Goal: Complete application form: Complete application form

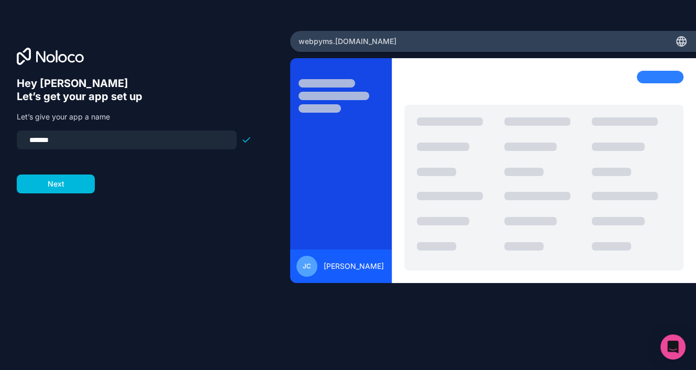
drag, startPoint x: 29, startPoint y: 139, endPoint x: 145, endPoint y: 111, distance: 119.1
click at [134, 120] on div "Hey [PERSON_NAME] 👋 Let’s get your app set up Let’s give your app a name ******…" at bounding box center [134, 135] width 235 height 116
type input "**********"
click at [85, 187] on button "Next" at bounding box center [56, 183] width 78 height 19
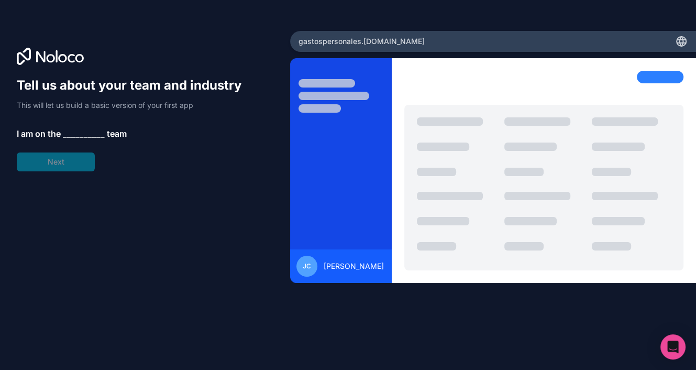
click at [70, 130] on span "__________" at bounding box center [84, 133] width 42 height 13
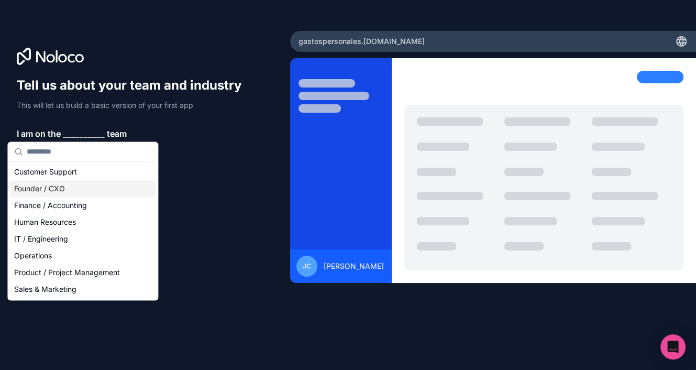
click at [57, 188] on div "Founder / CXO" at bounding box center [83, 188] width 146 height 17
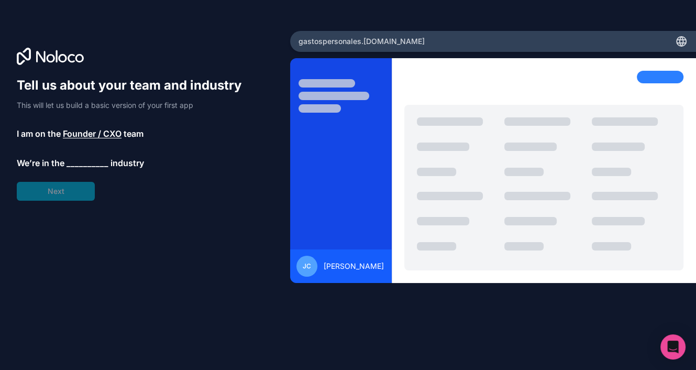
click at [74, 165] on span "__________" at bounding box center [88, 163] width 42 height 13
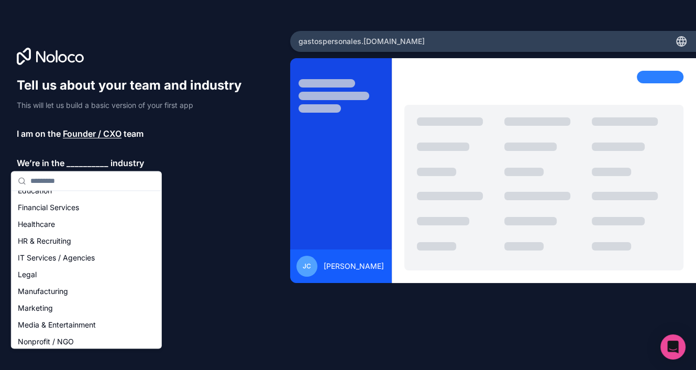
scroll to position [105, 0]
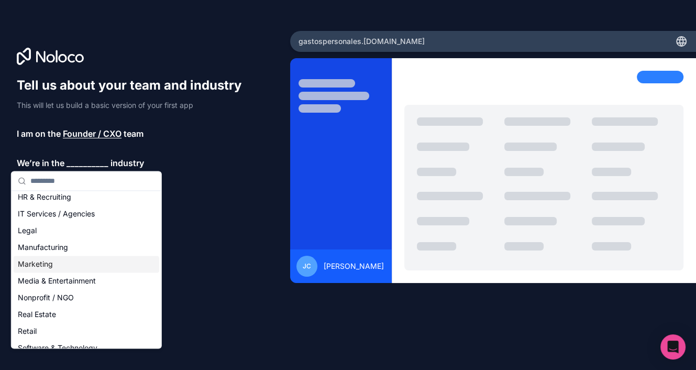
click at [40, 265] on div "Marketing" at bounding box center [87, 264] width 146 height 17
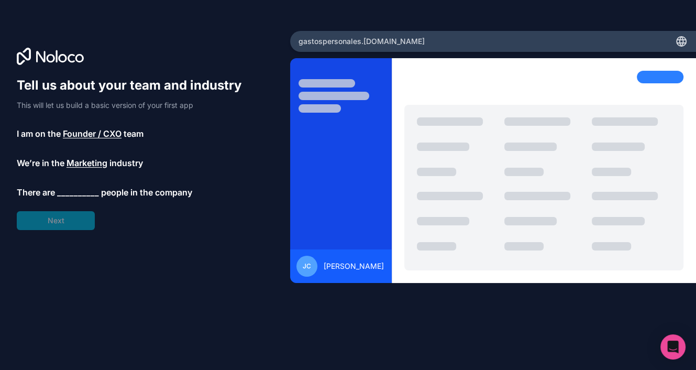
click at [67, 192] on span "__________" at bounding box center [78, 192] width 42 height 13
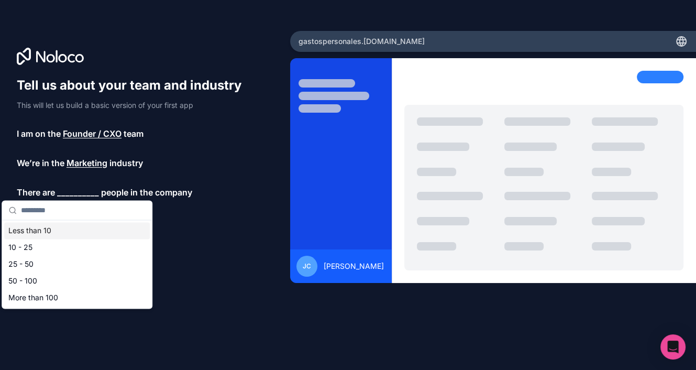
click at [37, 230] on div "Less than 10" at bounding box center [77, 230] width 146 height 17
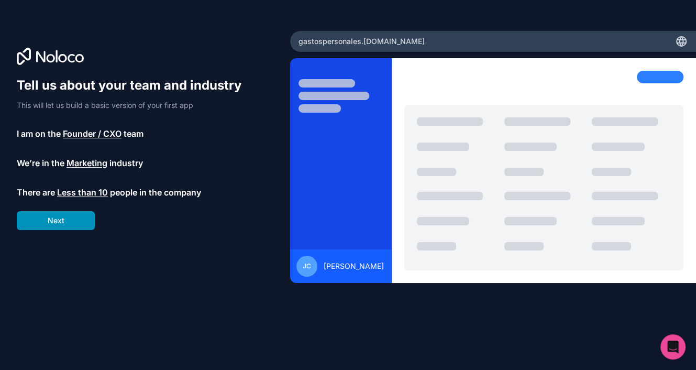
click at [62, 221] on button "Next" at bounding box center [56, 220] width 78 height 19
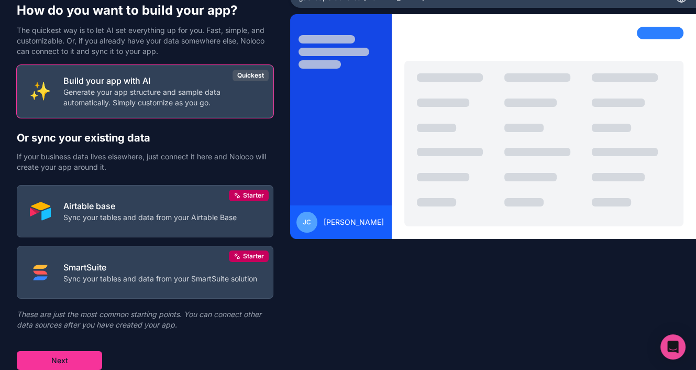
scroll to position [54, 0]
click at [86, 357] on button "Next" at bounding box center [59, 360] width 85 height 19
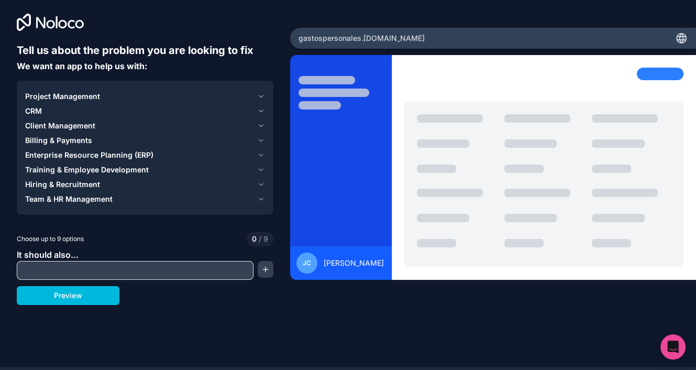
scroll to position [4, 0]
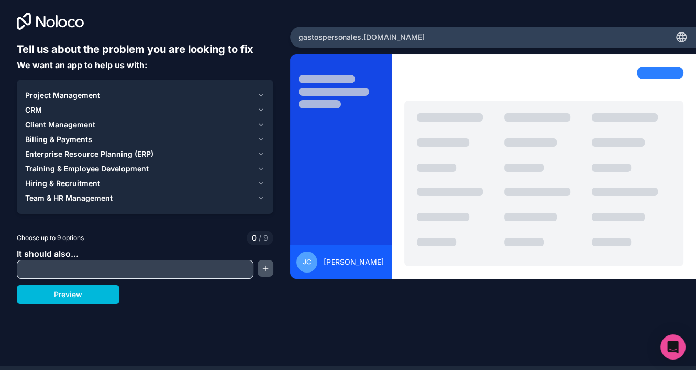
click at [262, 269] on button "button" at bounding box center [266, 268] width 16 height 17
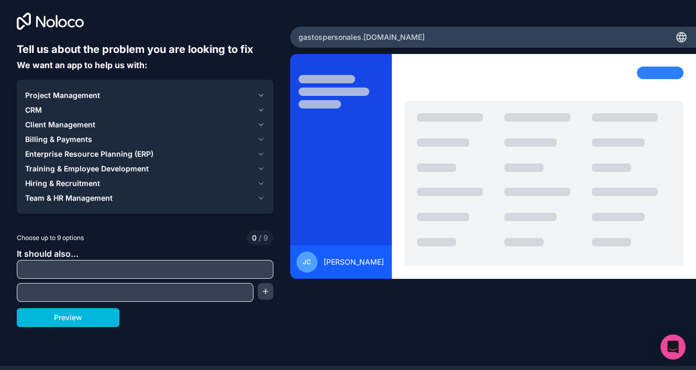
click at [203, 272] on input "text" at bounding box center [144, 269] width 251 height 15
click at [262, 111] on icon "button" at bounding box center [261, 110] width 8 height 8
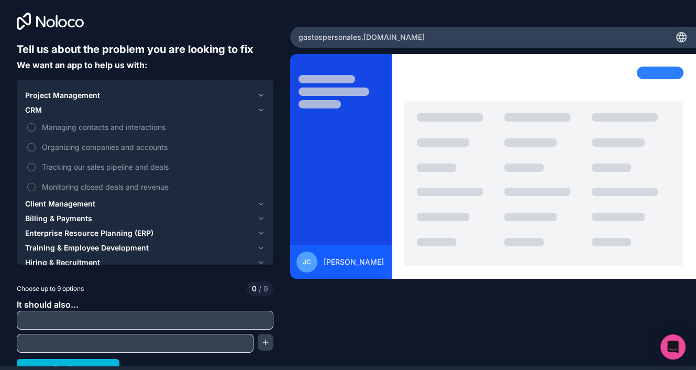
click at [257, 200] on icon "button" at bounding box center [261, 204] width 8 height 8
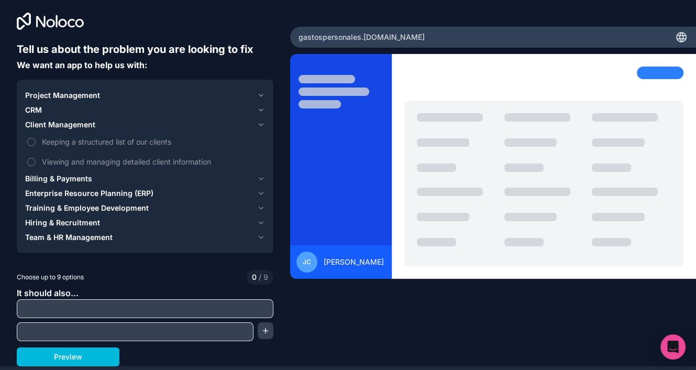
click at [257, 179] on icon "button" at bounding box center [261, 178] width 8 height 8
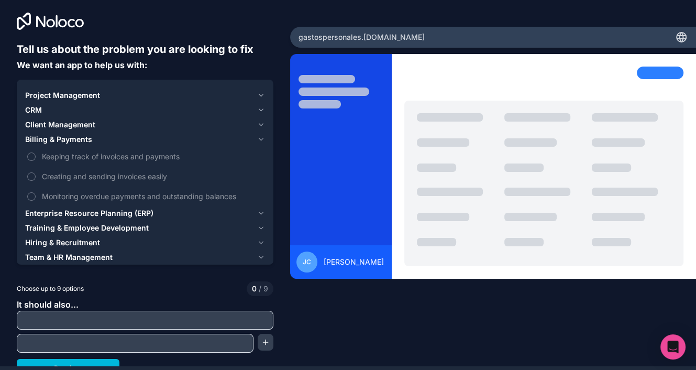
click at [257, 111] on icon "button" at bounding box center [261, 110] width 8 height 8
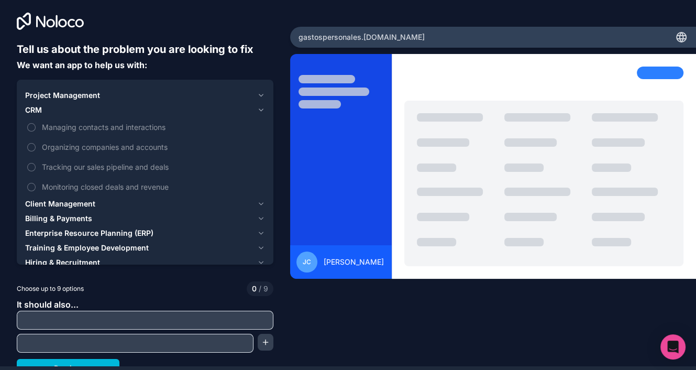
click at [34, 127] on button "Managing contacts and interactions" at bounding box center [31, 127] width 8 height 8
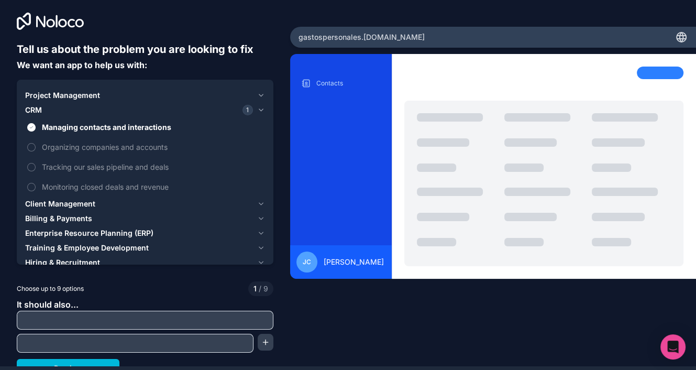
click at [32, 149] on button "Organizing companies and accounts" at bounding box center [31, 147] width 8 height 8
click at [31, 170] on button "Tracking our sales pipeline and deals" at bounding box center [31, 167] width 8 height 8
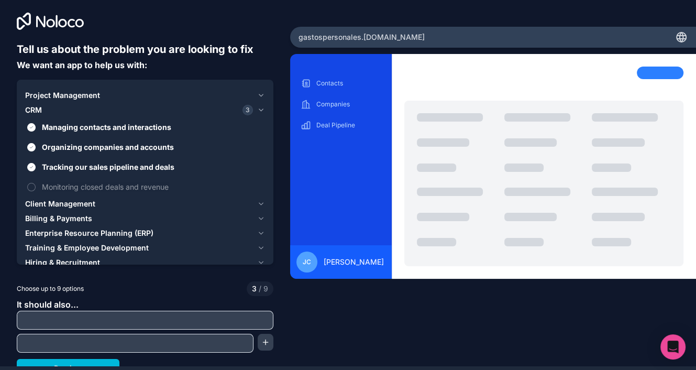
click at [30, 184] on button "Monitoring closed deals and revenue" at bounding box center [31, 187] width 8 height 8
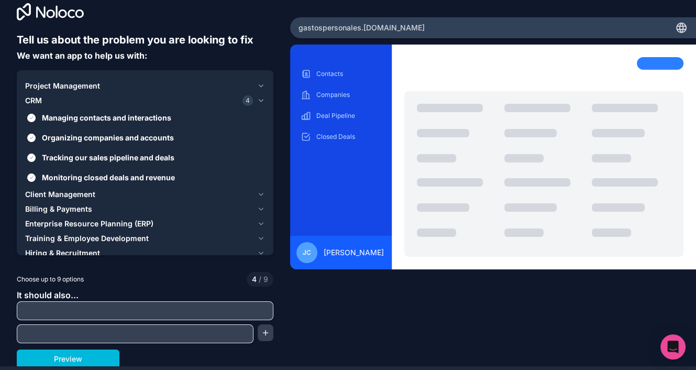
scroll to position [12, 0]
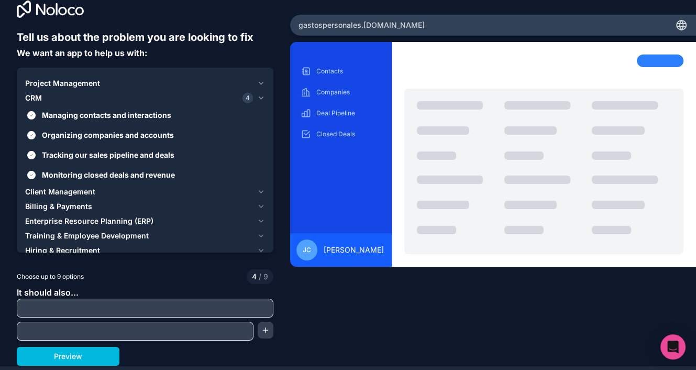
click at [126, 301] on input "text" at bounding box center [144, 308] width 251 height 15
click at [260, 192] on icon "button" at bounding box center [261, 192] width 8 height 8
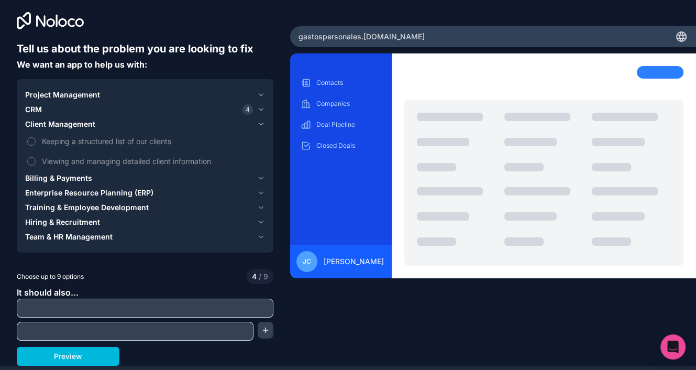
scroll to position [1, 0]
click at [30, 141] on button "Keeping a structured list of our clients" at bounding box center [31, 141] width 8 height 8
click at [31, 160] on button "Viewing and managing detailed client information" at bounding box center [31, 161] width 8 height 8
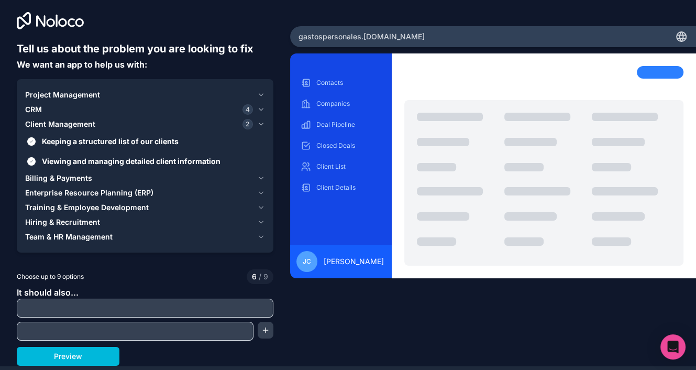
click at [258, 191] on icon "button" at bounding box center [261, 193] width 8 height 8
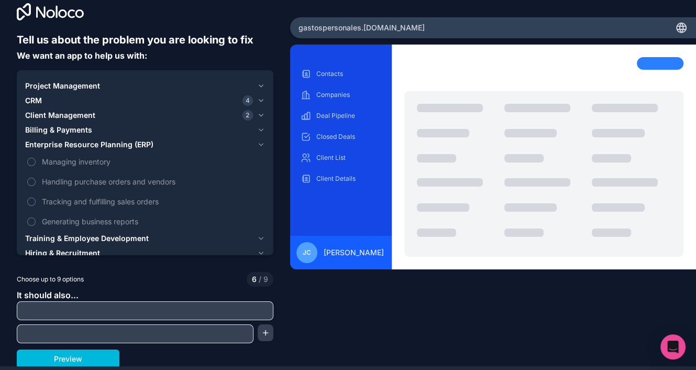
scroll to position [12, 0]
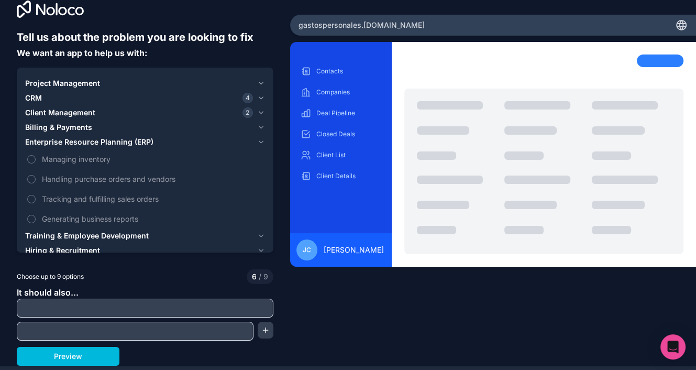
click at [257, 141] on icon "button" at bounding box center [261, 142] width 8 height 8
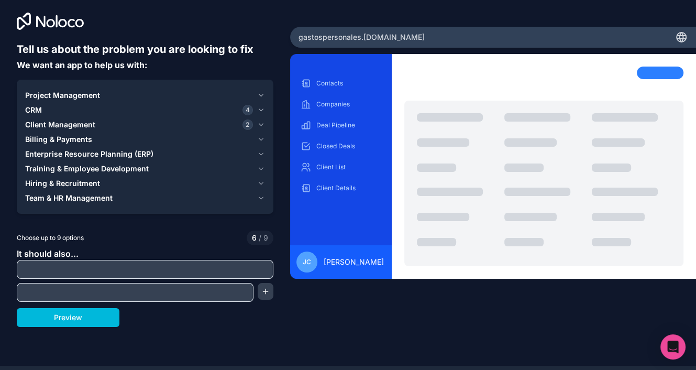
click at [260, 172] on icon "button" at bounding box center [261, 169] width 8 height 8
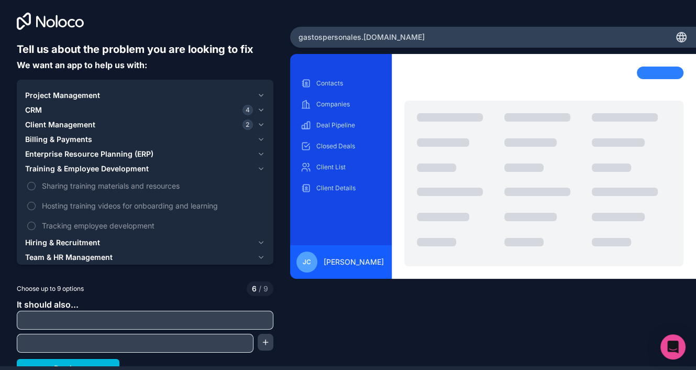
click at [260, 172] on icon "button" at bounding box center [261, 169] width 8 height 8
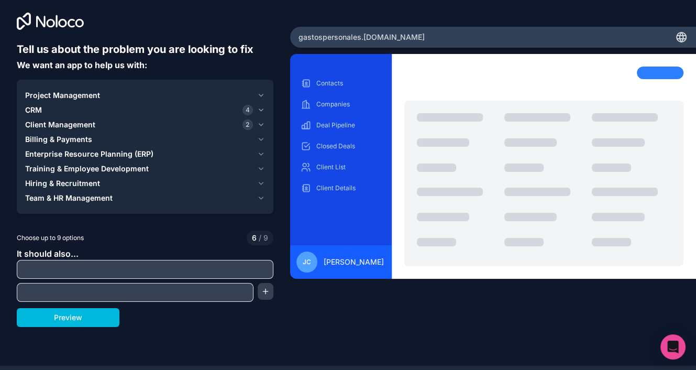
click at [259, 169] on icon "button" at bounding box center [261, 169] width 8 height 8
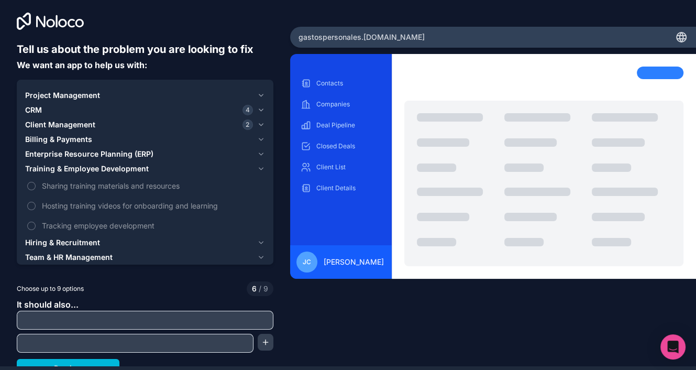
click at [257, 141] on icon "button" at bounding box center [261, 139] width 8 height 8
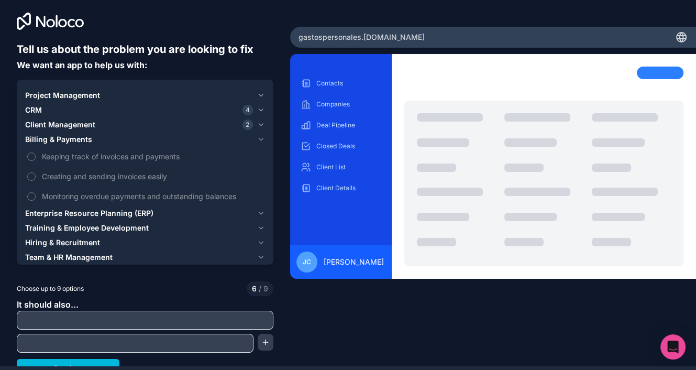
click at [257, 141] on icon "button" at bounding box center [261, 139] width 8 height 8
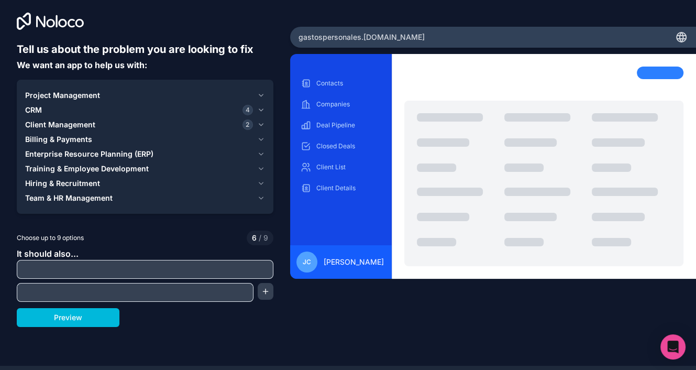
click at [259, 96] on icon "button" at bounding box center [261, 95] width 8 height 8
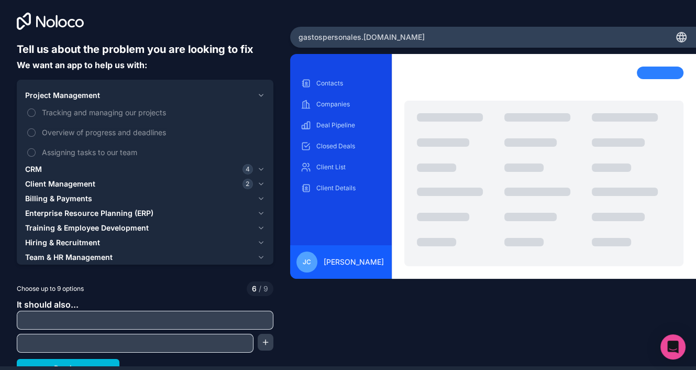
click at [34, 113] on button "Tracking and managing our projects" at bounding box center [31, 112] width 8 height 8
click at [36, 131] on label "Overview of progress and deadlines" at bounding box center [145, 132] width 240 height 19
click at [36, 131] on button "Overview of progress and deadlines" at bounding box center [31, 132] width 8 height 8
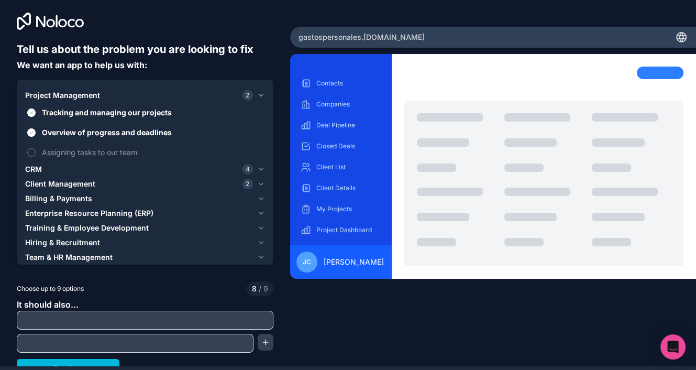
click at [30, 155] on button "Assigning tasks to our team" at bounding box center [31, 152] width 8 height 8
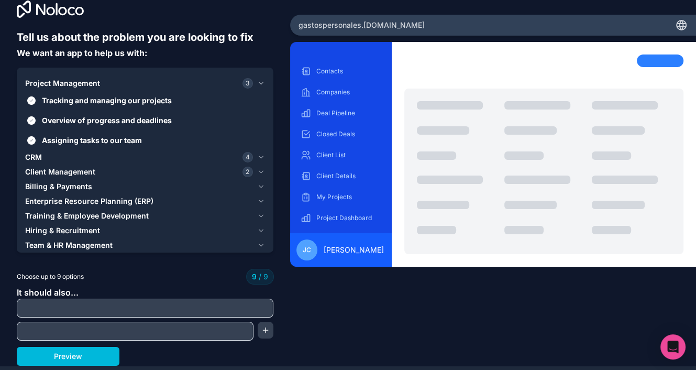
click at [86, 355] on button "Preview" at bounding box center [68, 356] width 103 height 19
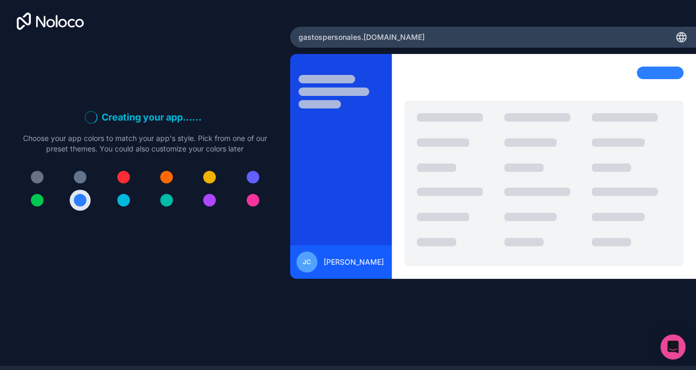
scroll to position [0, 0]
